Goal: Task Accomplishment & Management: Manage account settings

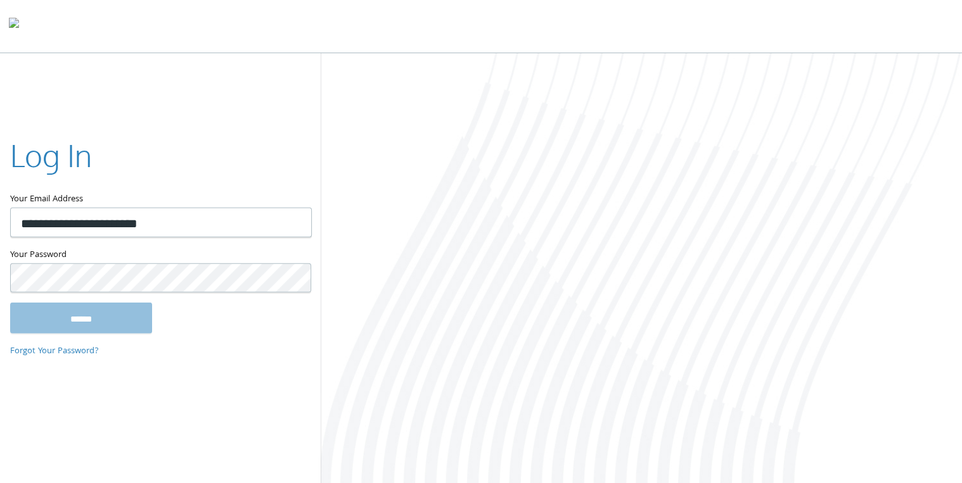
type input "**********"
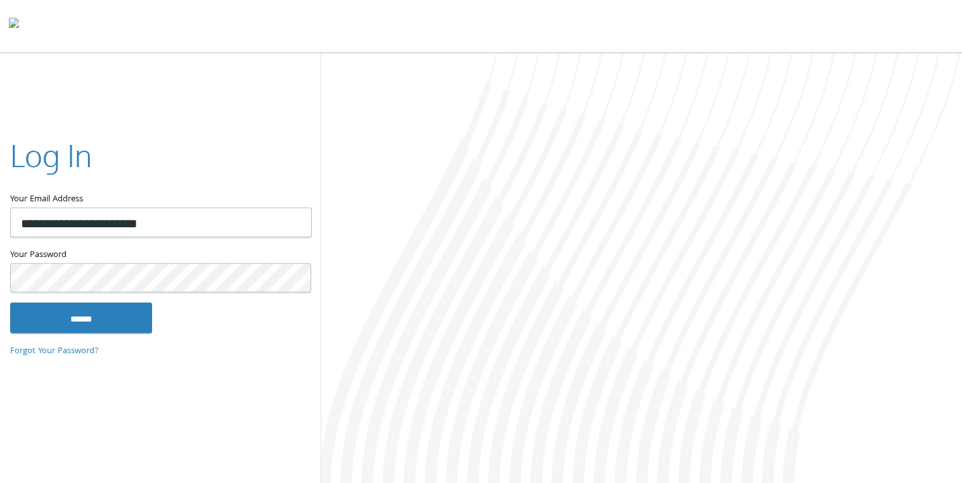
click at [10, 303] on input "******" at bounding box center [81, 318] width 142 height 30
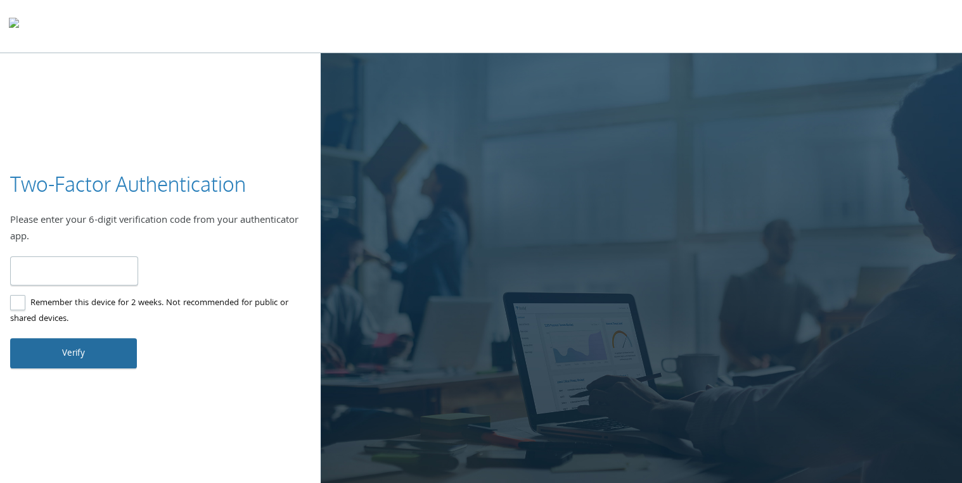
type input "******"
click at [79, 349] on button "Verify" at bounding box center [73, 353] width 127 height 30
